Goal: Find specific page/section: Find specific page/section

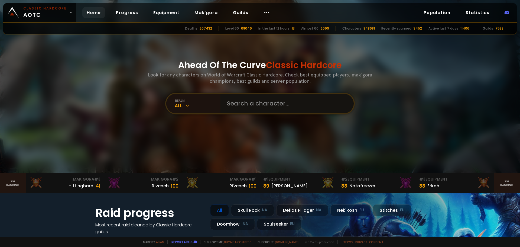
click at [297, 109] on input "text" at bounding box center [286, 104] width 124 height 20
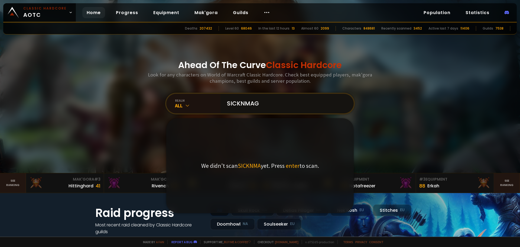
type input "SICKNMAGE"
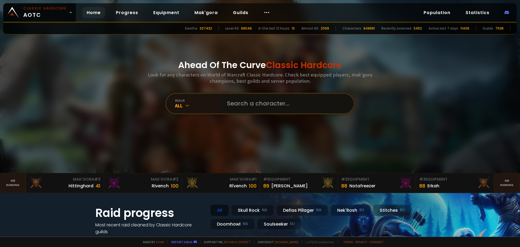
click at [251, 101] on input "text" at bounding box center [286, 104] width 124 height 20
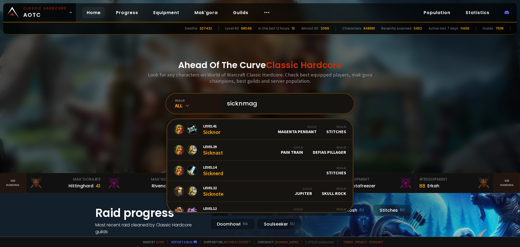
type input "sicknmage"
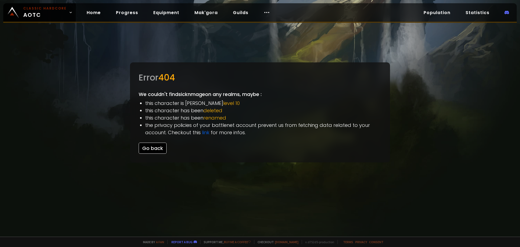
click at [160, 147] on button "Go back" at bounding box center [153, 147] width 28 height 11
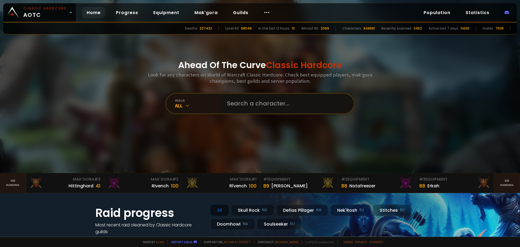
click at [258, 100] on input "text" at bounding box center [286, 104] width 124 height 20
type input "aloyn"
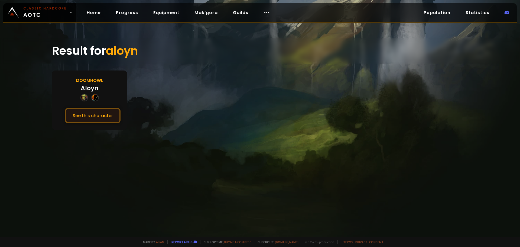
click at [106, 112] on button "See this character" at bounding box center [93, 115] width 56 height 15
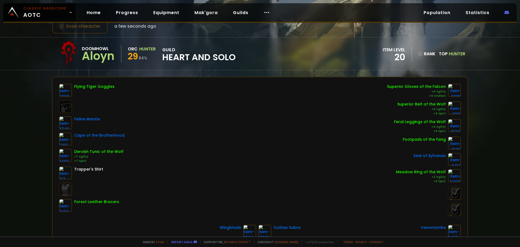
scroll to position [27, 0]
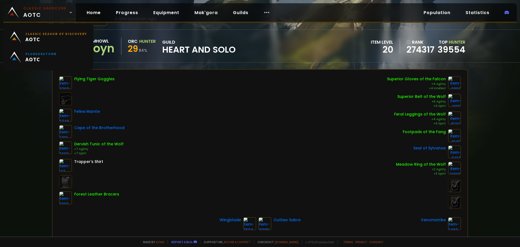
click at [50, 18] on span "Classic Hardcore AOTC" at bounding box center [44, 12] width 43 height 13
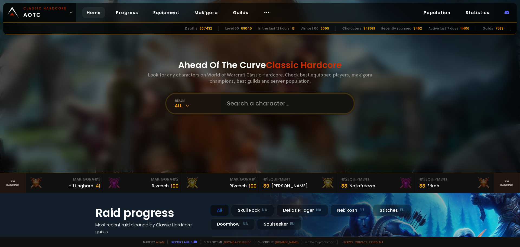
click at [248, 94] on input "text" at bounding box center [286, 104] width 124 height 20
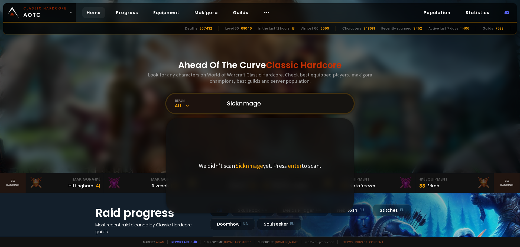
type input "Sicknmage"
click at [290, 168] on span "enter" at bounding box center [295, 166] width 14 height 8
click at [285, 97] on input "Sicknmage" at bounding box center [286, 104] width 124 height 20
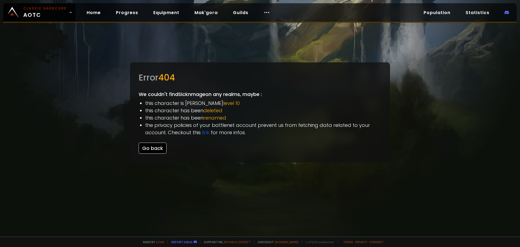
click at [156, 145] on button "Go back" at bounding box center [153, 147] width 28 height 11
